Goal: Information Seeking & Learning: Learn about a topic

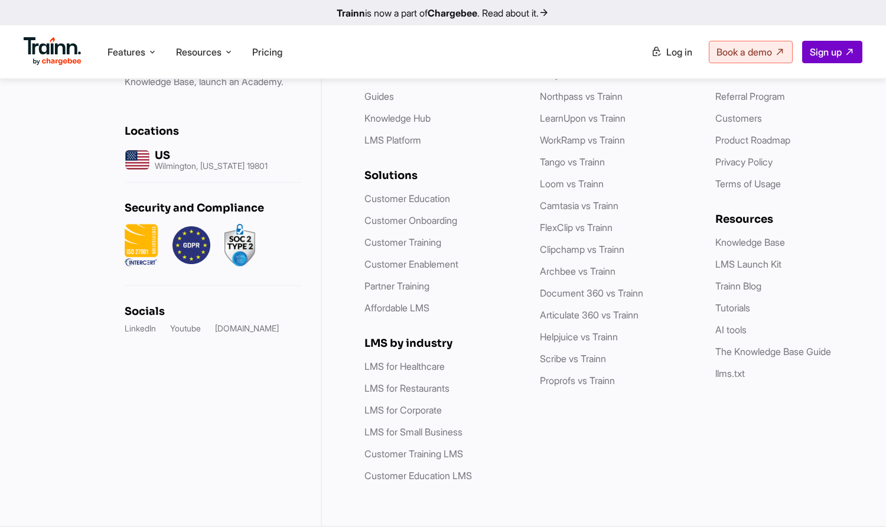
scroll to position [3765, 0]
click at [194, 327] on link "Youtube" at bounding box center [185, 329] width 31 height 12
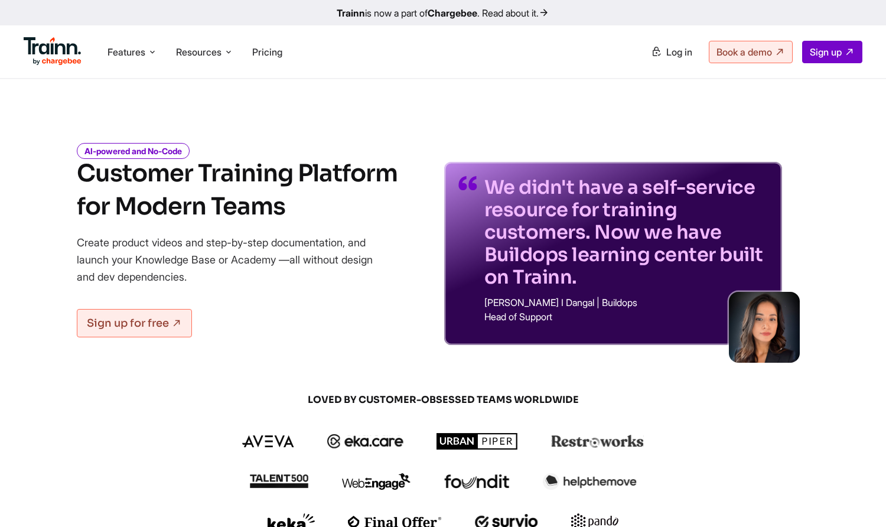
click at [457, 11] on b "Chargebee" at bounding box center [453, 13] width 50 height 12
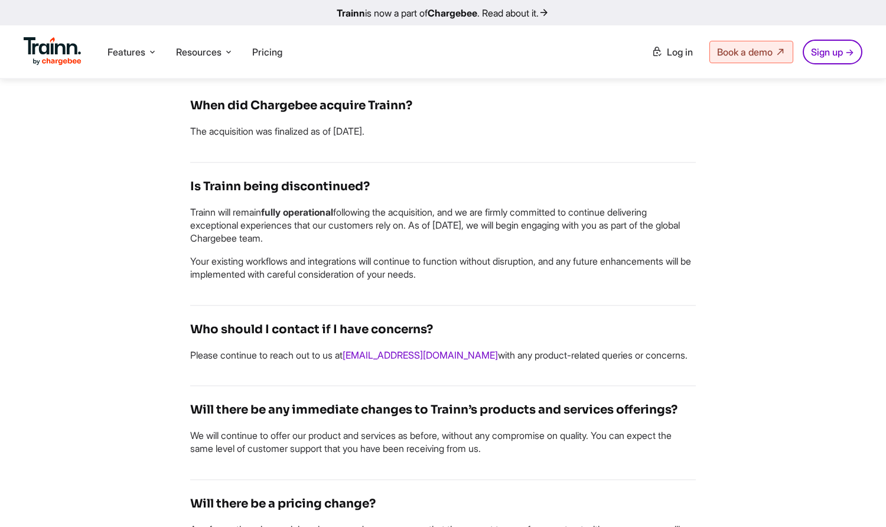
scroll to position [650, 0]
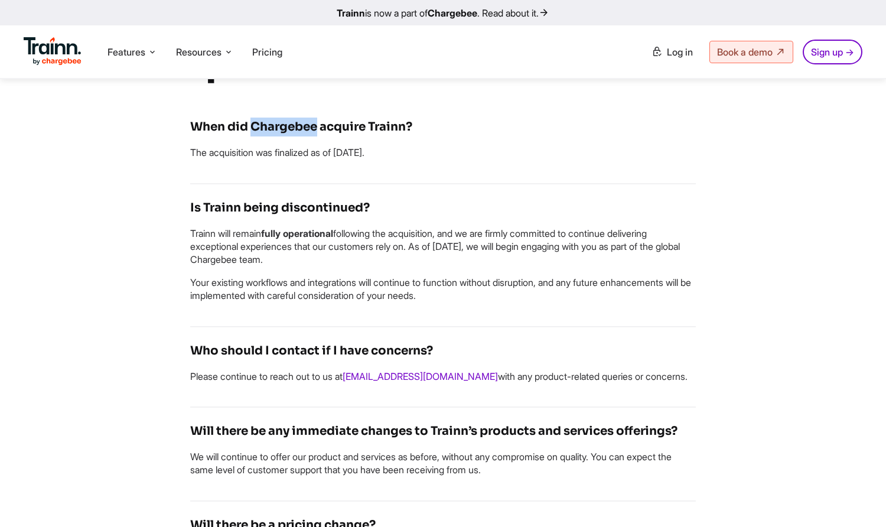
drag, startPoint x: 253, startPoint y: 137, endPoint x: 319, endPoint y: 137, distance: 65.6
click at [319, 137] on h4 "When did Chargebee acquire Trainn?" at bounding box center [443, 127] width 506 height 19
drag, startPoint x: 319, startPoint y: 137, endPoint x: 298, endPoint y: 141, distance: 20.4
copy h4 "Chargebee"
